Goal: Information Seeking & Learning: Find specific fact

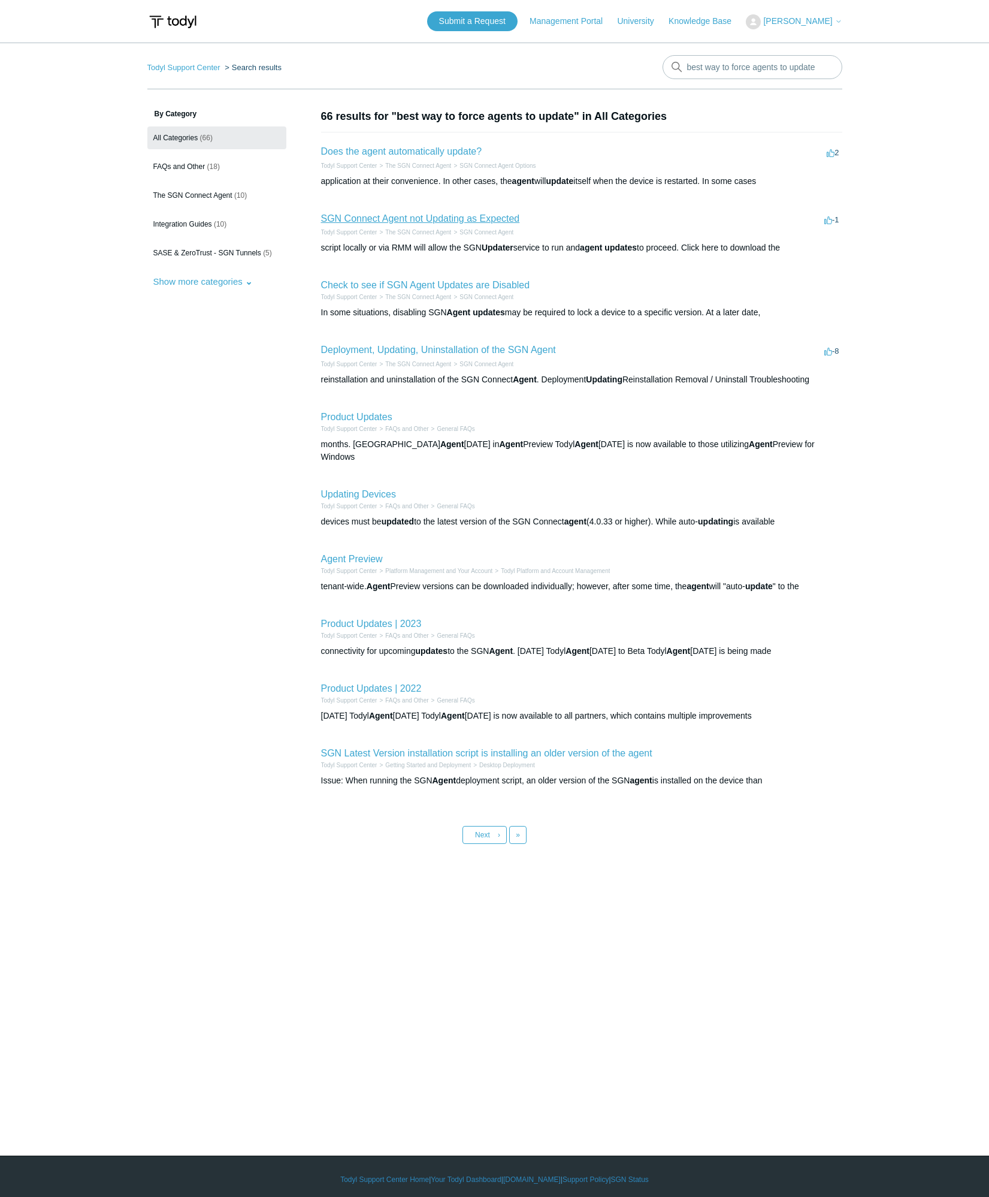
click at [464, 217] on link "SGN Connect Agent not Updating as Expected" at bounding box center [420, 218] width 199 height 10
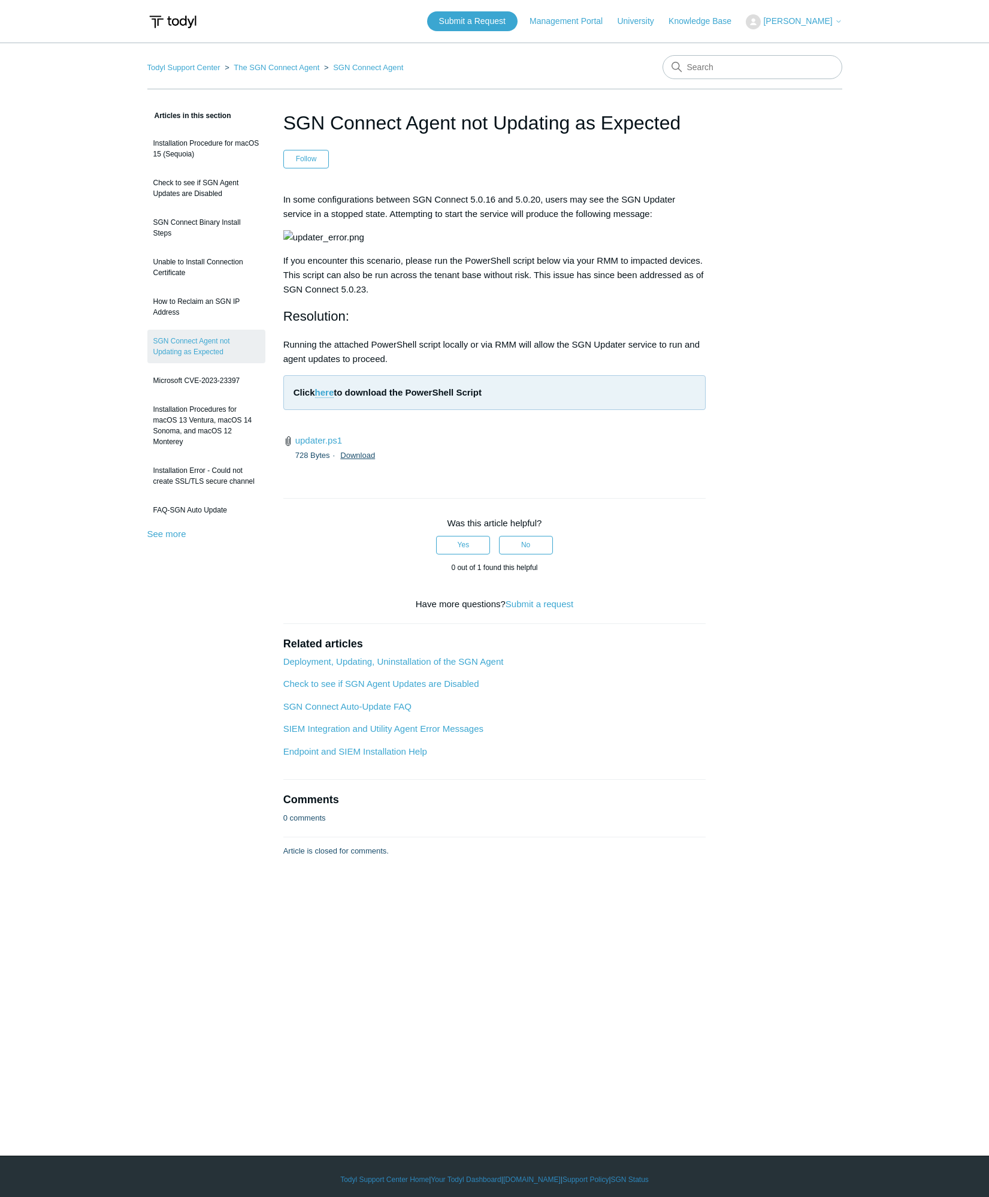
click at [358, 460] on link "Download" at bounding box center [357, 455] width 35 height 9
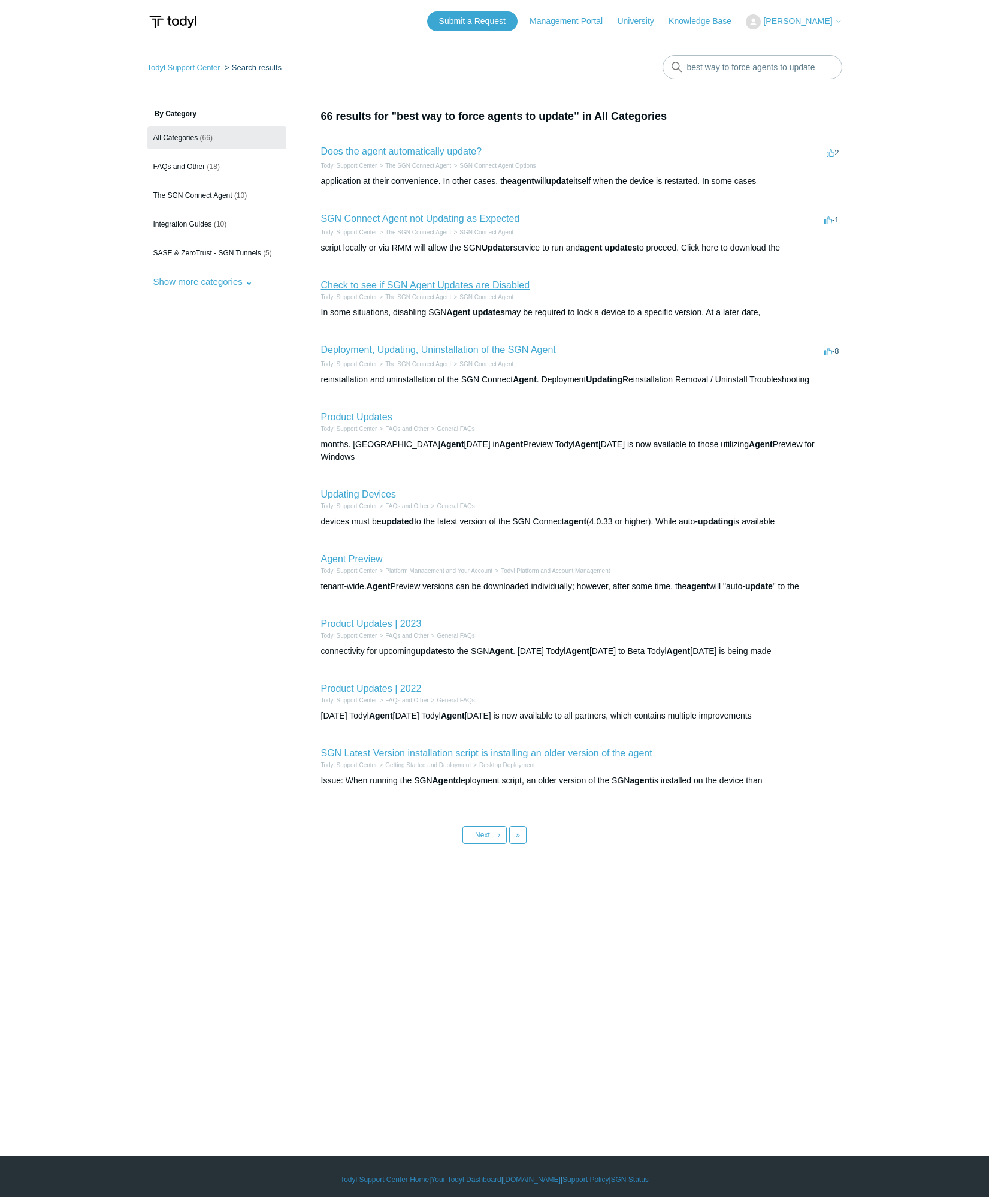
click at [457, 288] on link "Check to see if SGN Agent Updates are Disabled" at bounding box center [425, 285] width 209 height 10
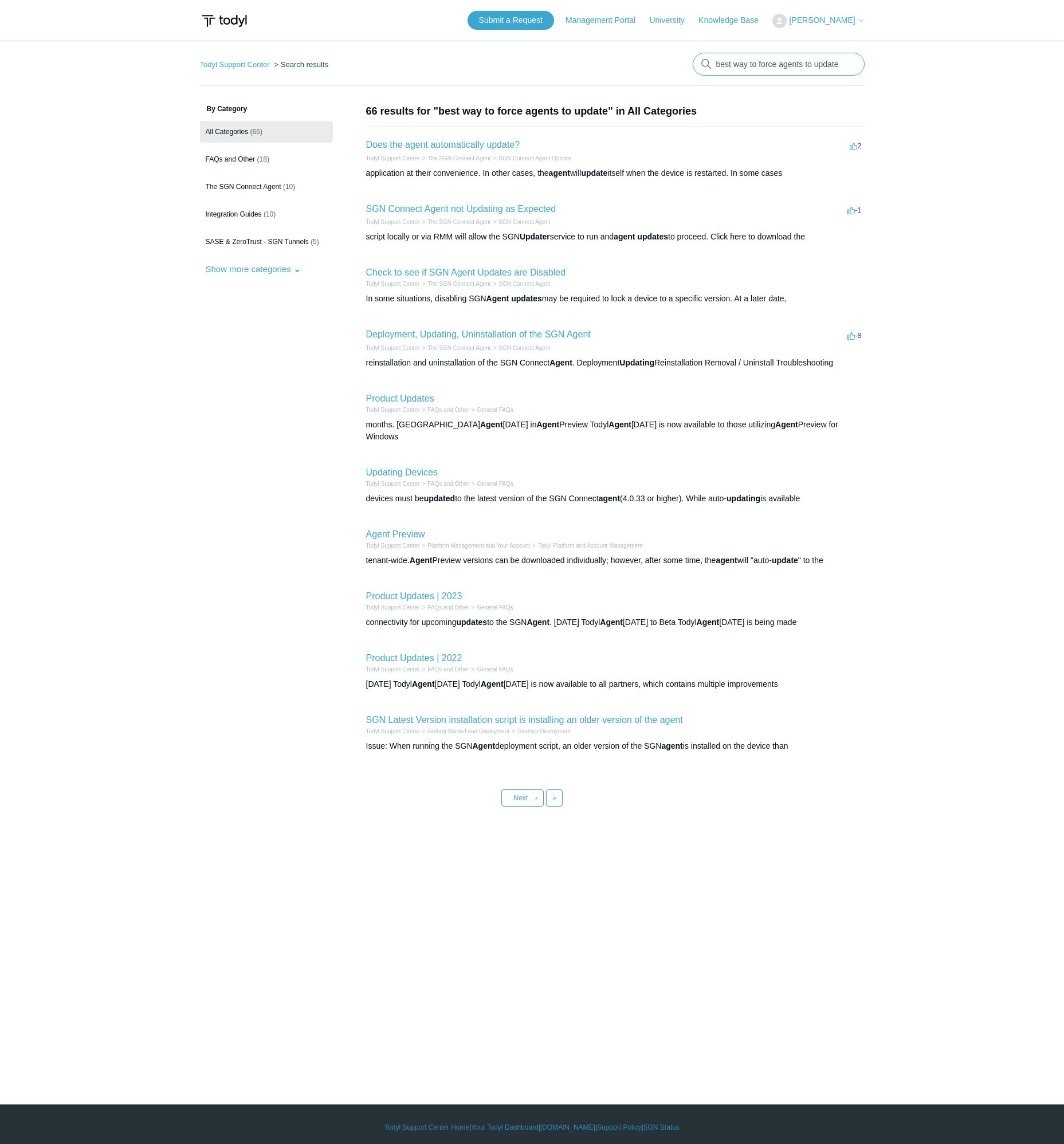
click at [749, 58] on input "best way to force agents to update" at bounding box center [778, 64] width 172 height 23
type input "best way cto force agents to update"
type input "code 104"
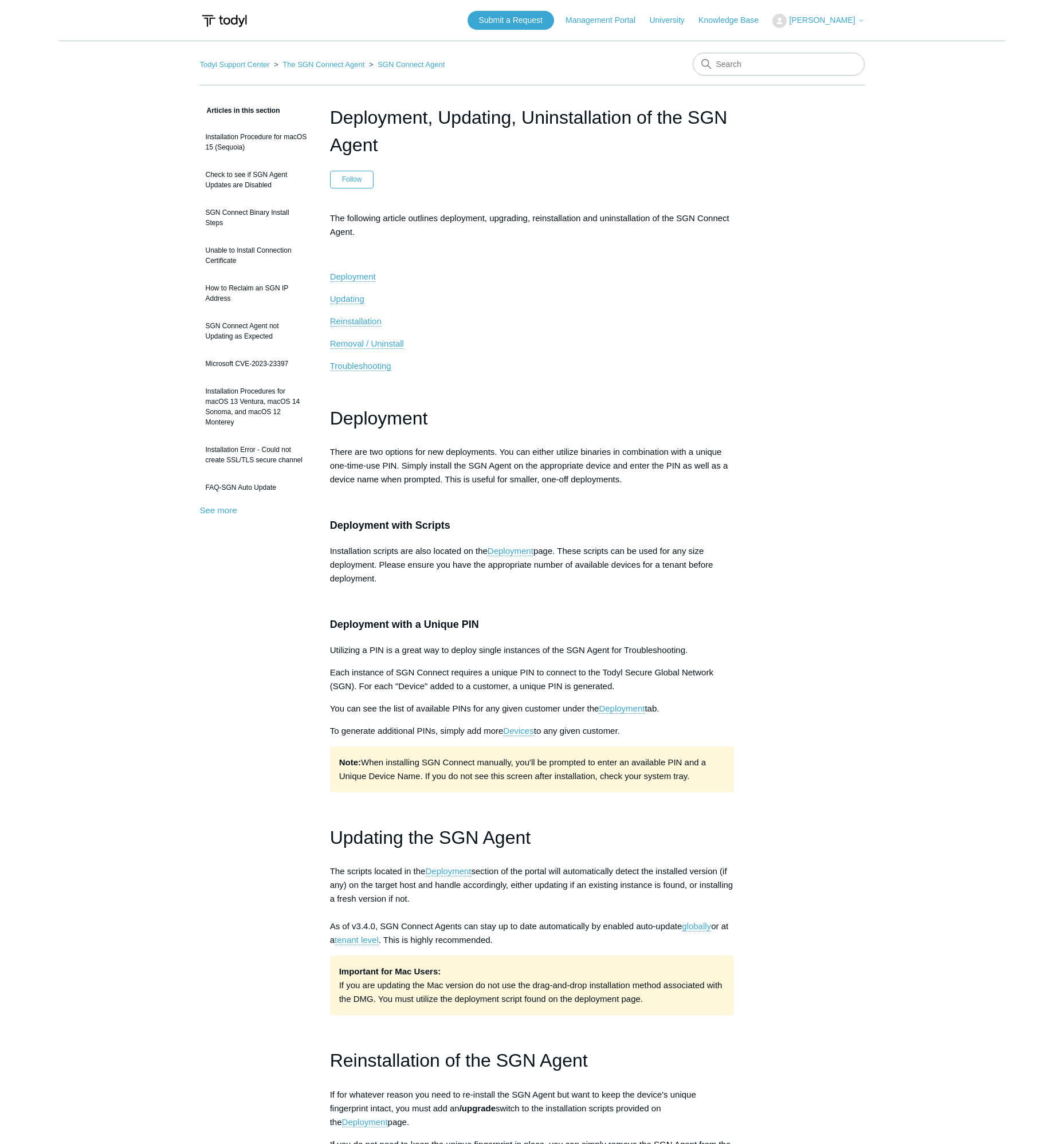
scroll to position [823, 0]
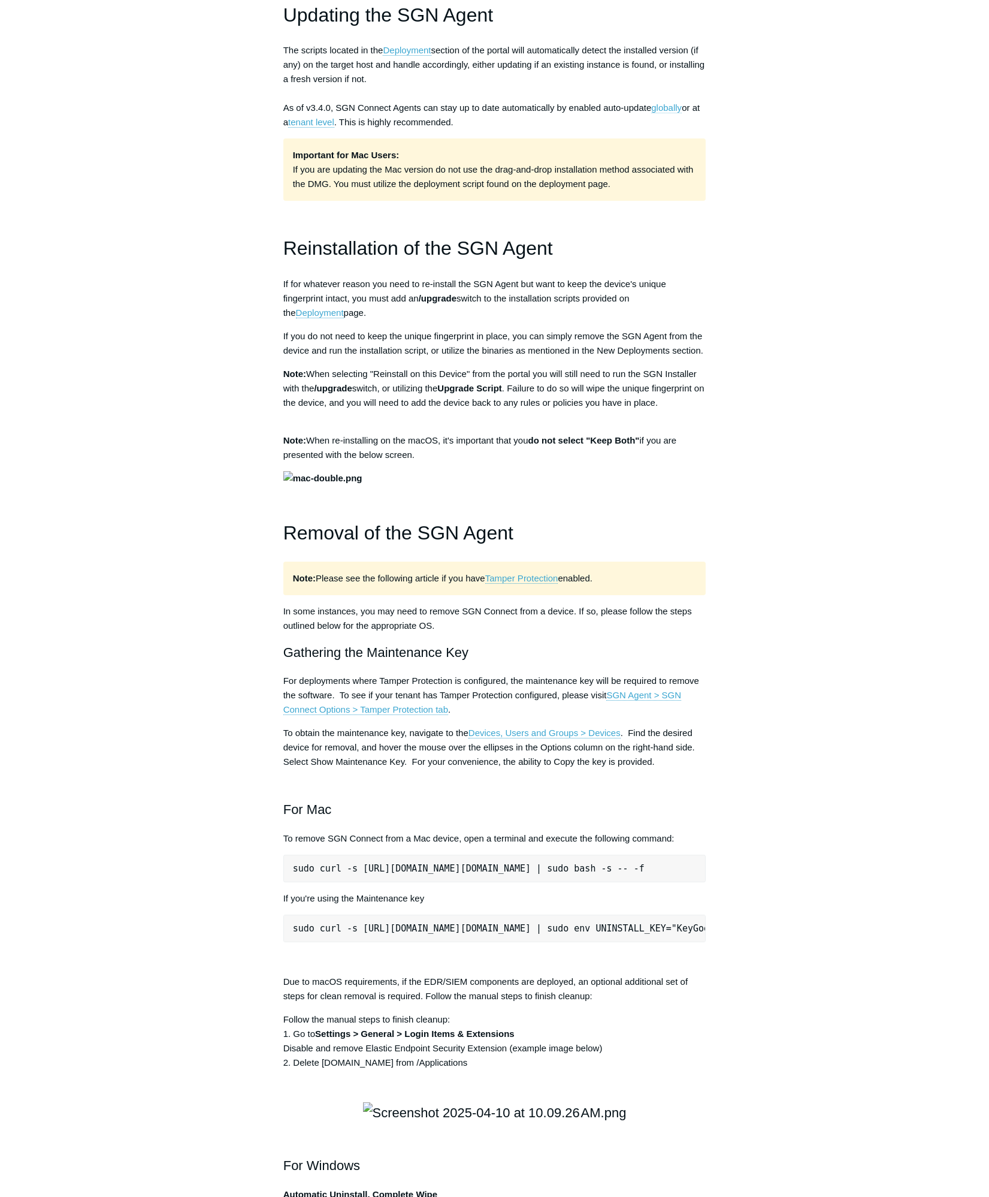
click at [672, 110] on link "globally" at bounding box center [666, 107] width 31 height 11
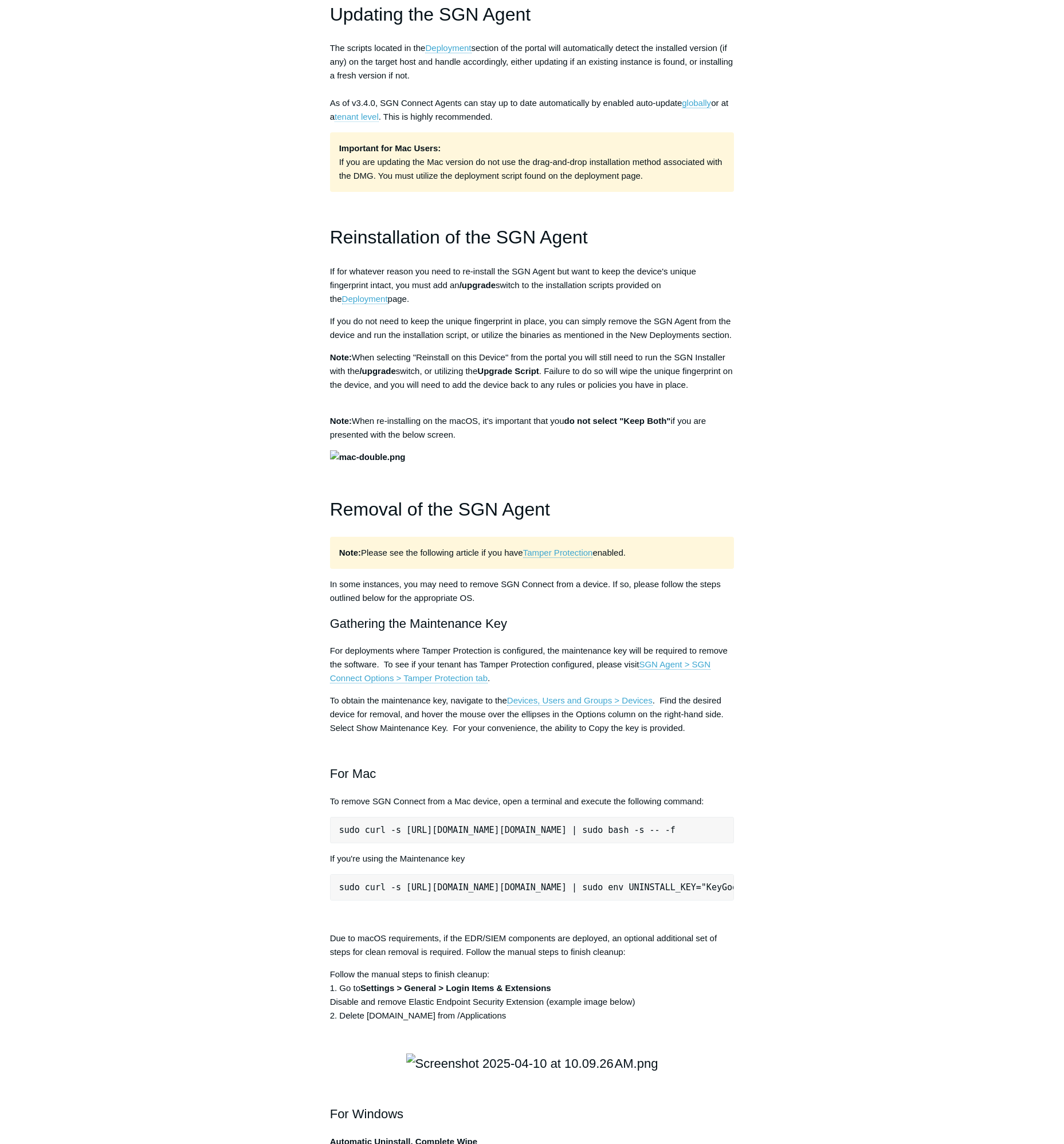
click at [375, 117] on link "tenant level" at bounding box center [357, 117] width 44 height 11
click at [704, 105] on link "globally" at bounding box center [696, 102] width 30 height 11
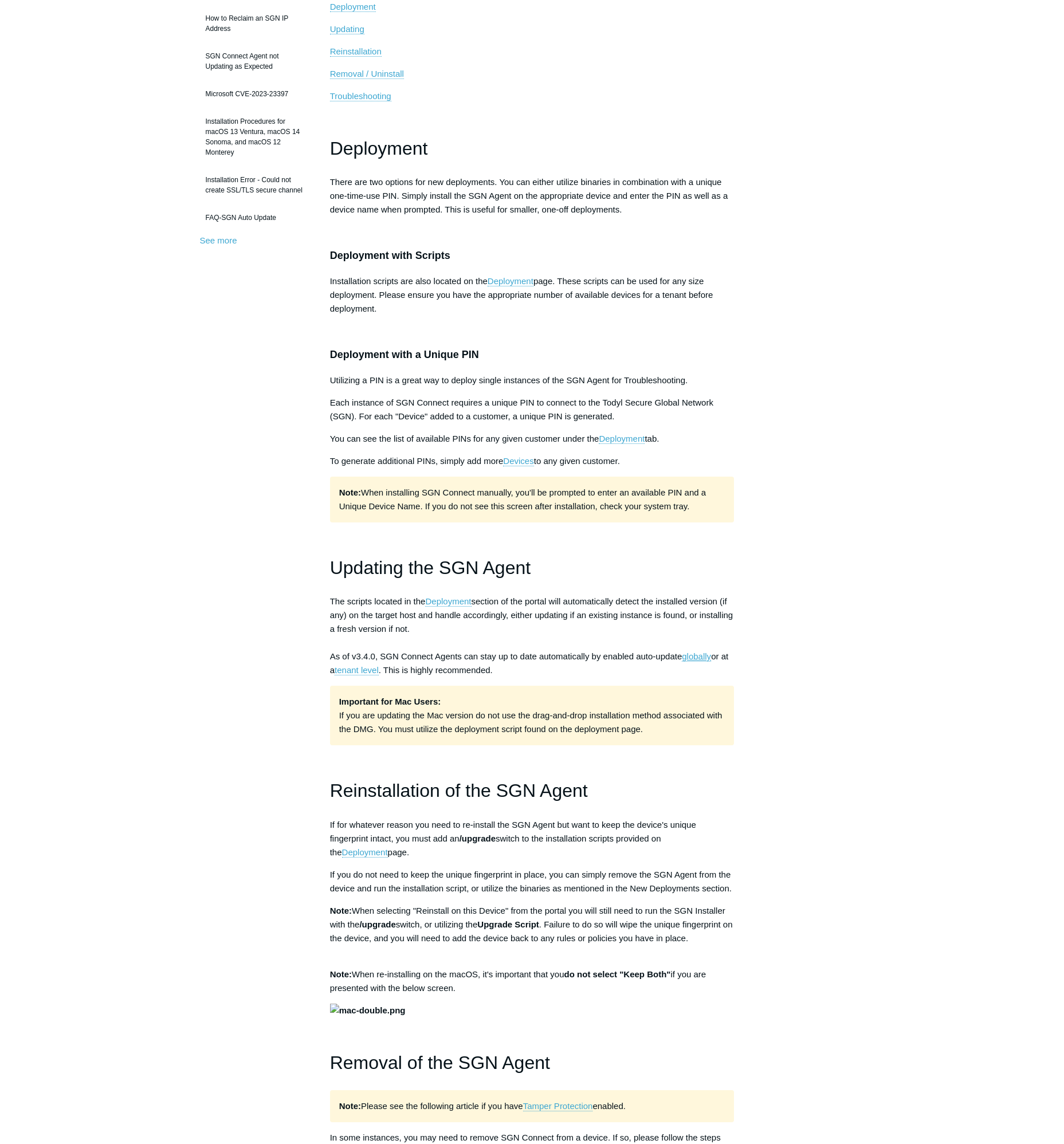
scroll to position [356, 0]
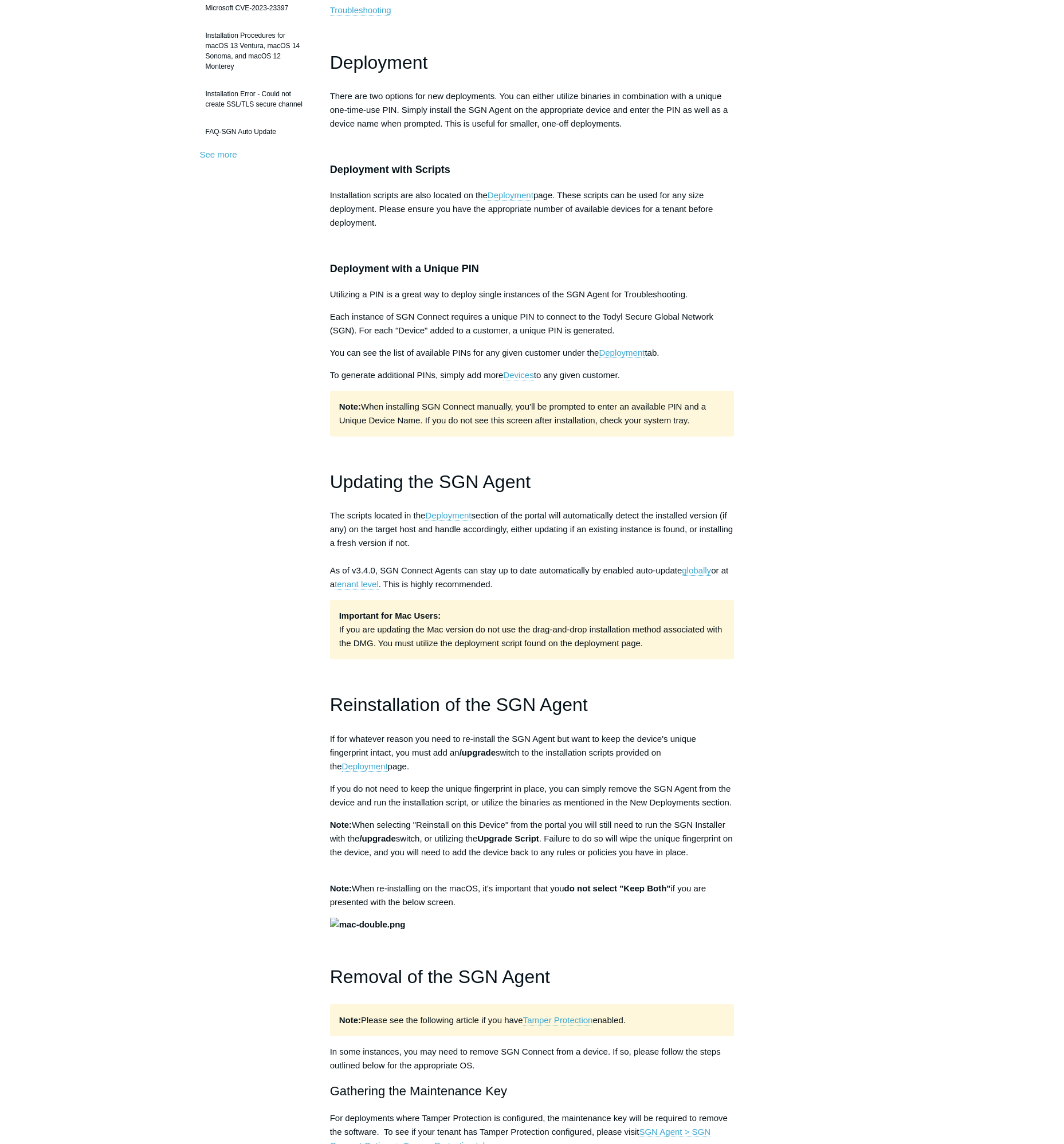
click at [448, 518] on link "Deployment" at bounding box center [448, 515] width 46 height 11
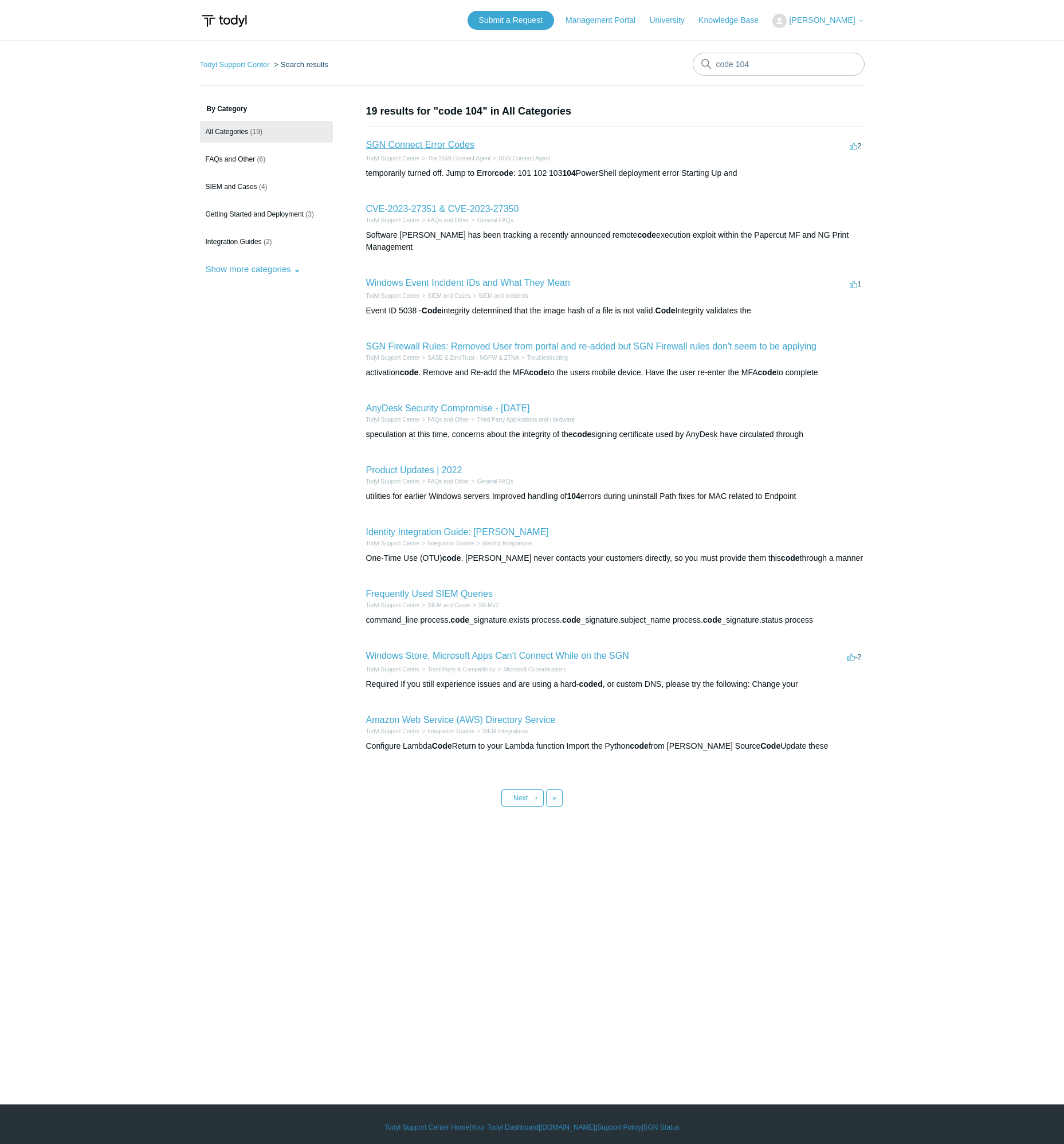
click at [444, 140] on link "SGN Connect Error Codes" at bounding box center [420, 144] width 108 height 10
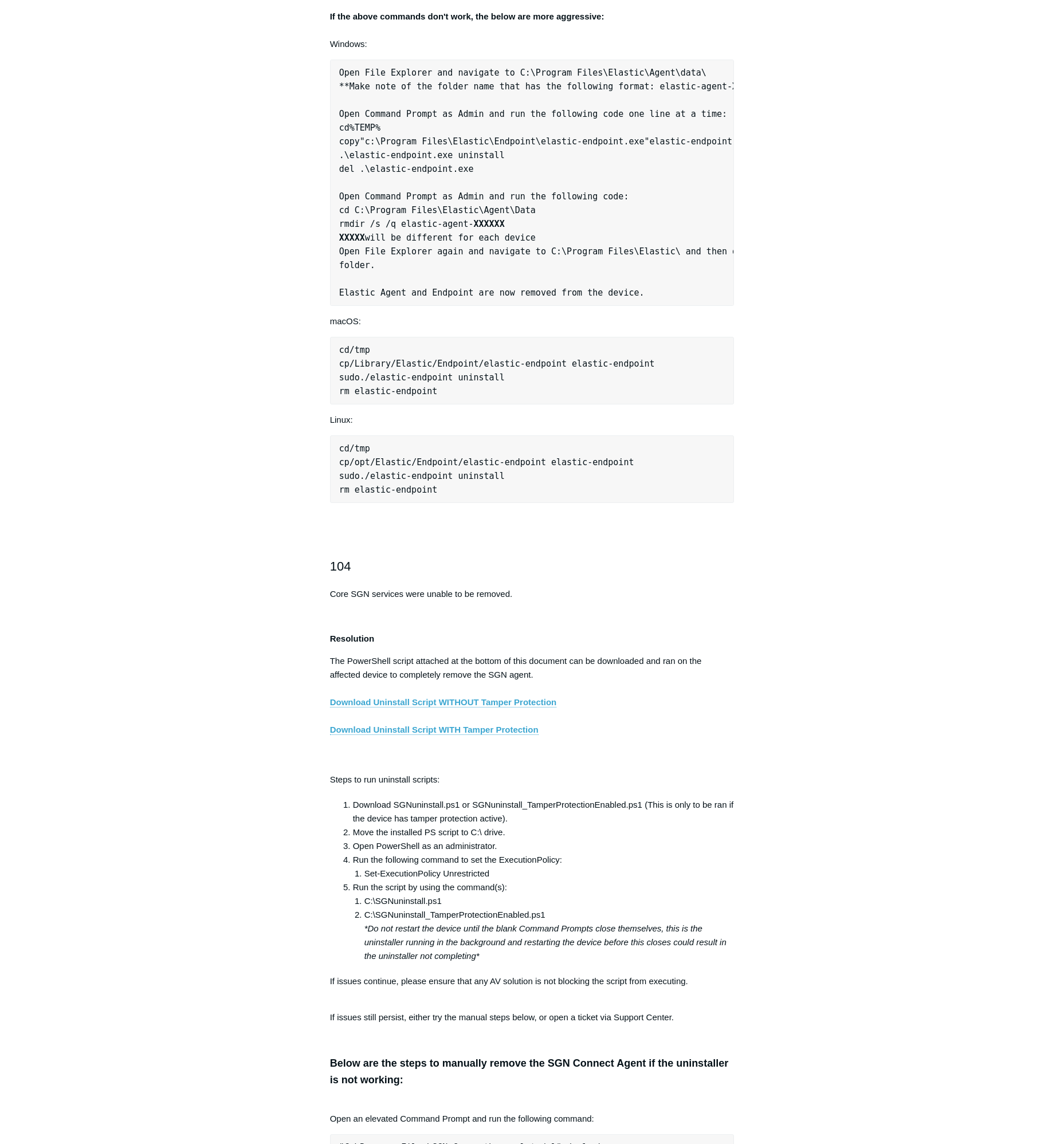
scroll to position [1344, 0]
